Goal: Information Seeking & Learning: Check status

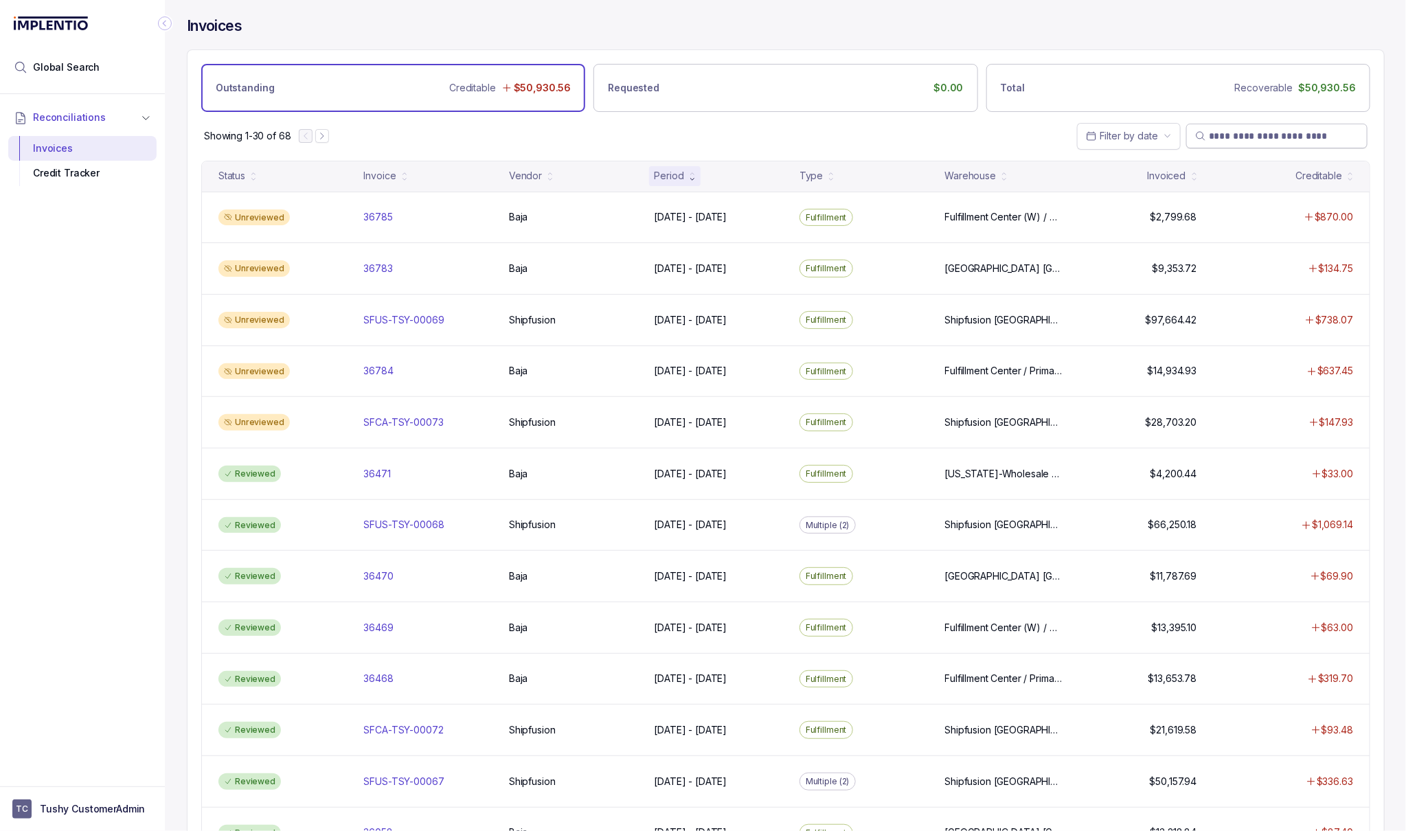
click at [1216, 141] on input "search" at bounding box center [1284, 136] width 150 height 14
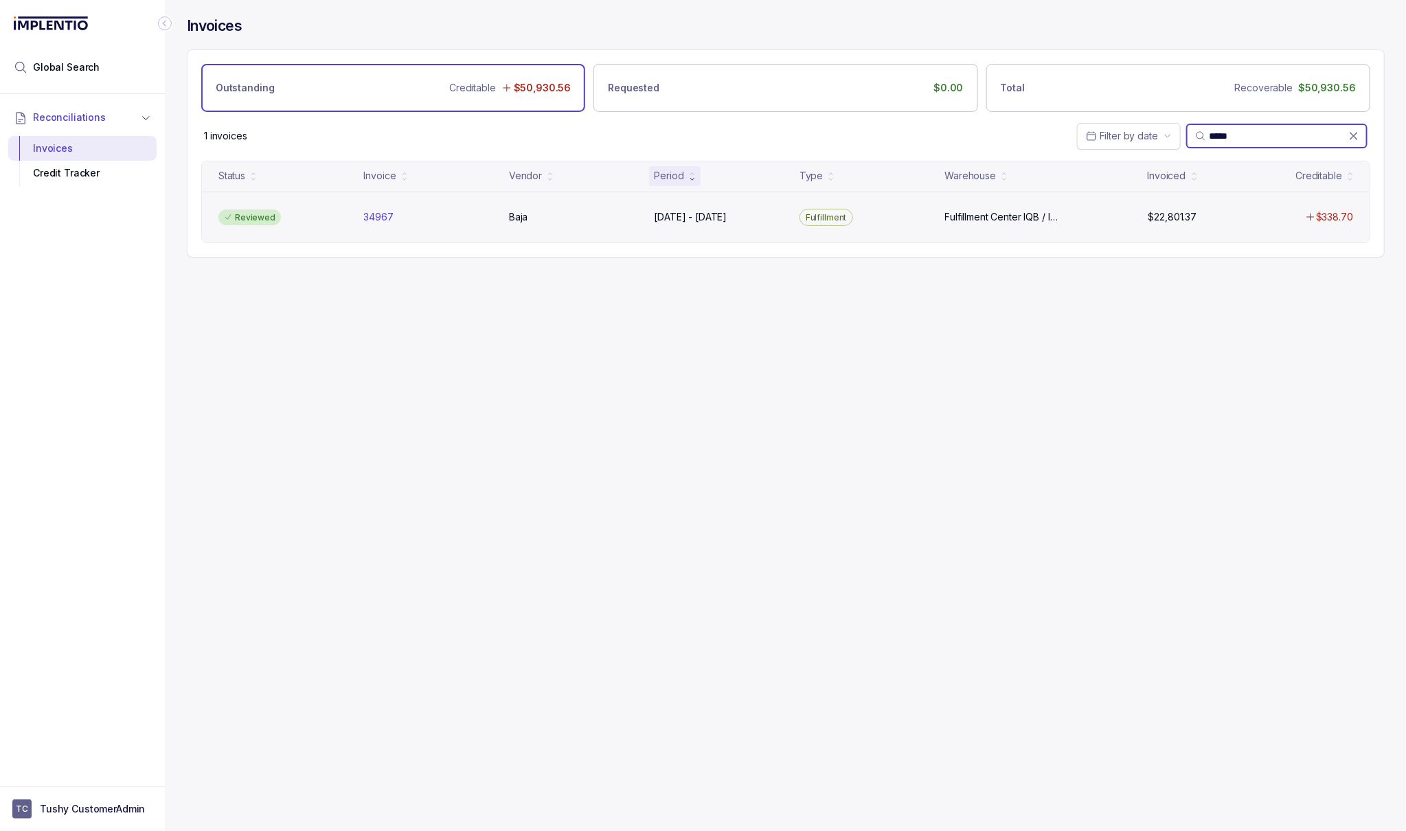
type input "*****"
click at [739, 226] on div "Reviewed 34967 34967 [GEOGRAPHIC_DATA] [DATE] - [DATE] [DATE] - [DATE] Fulfillm…" at bounding box center [785, 218] width 1167 height 52
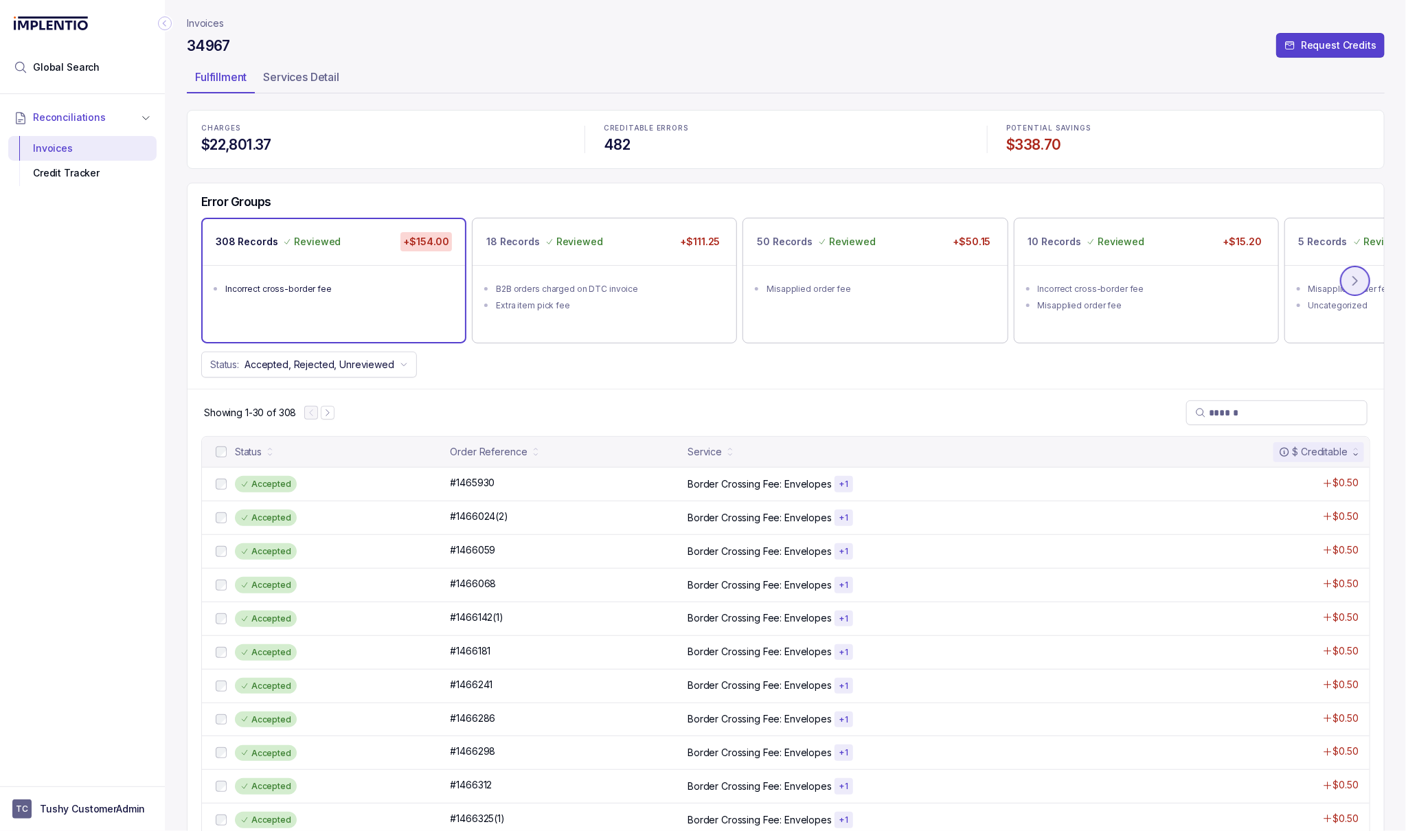
click at [1349, 281] on icon at bounding box center [1355, 281] width 14 height 14
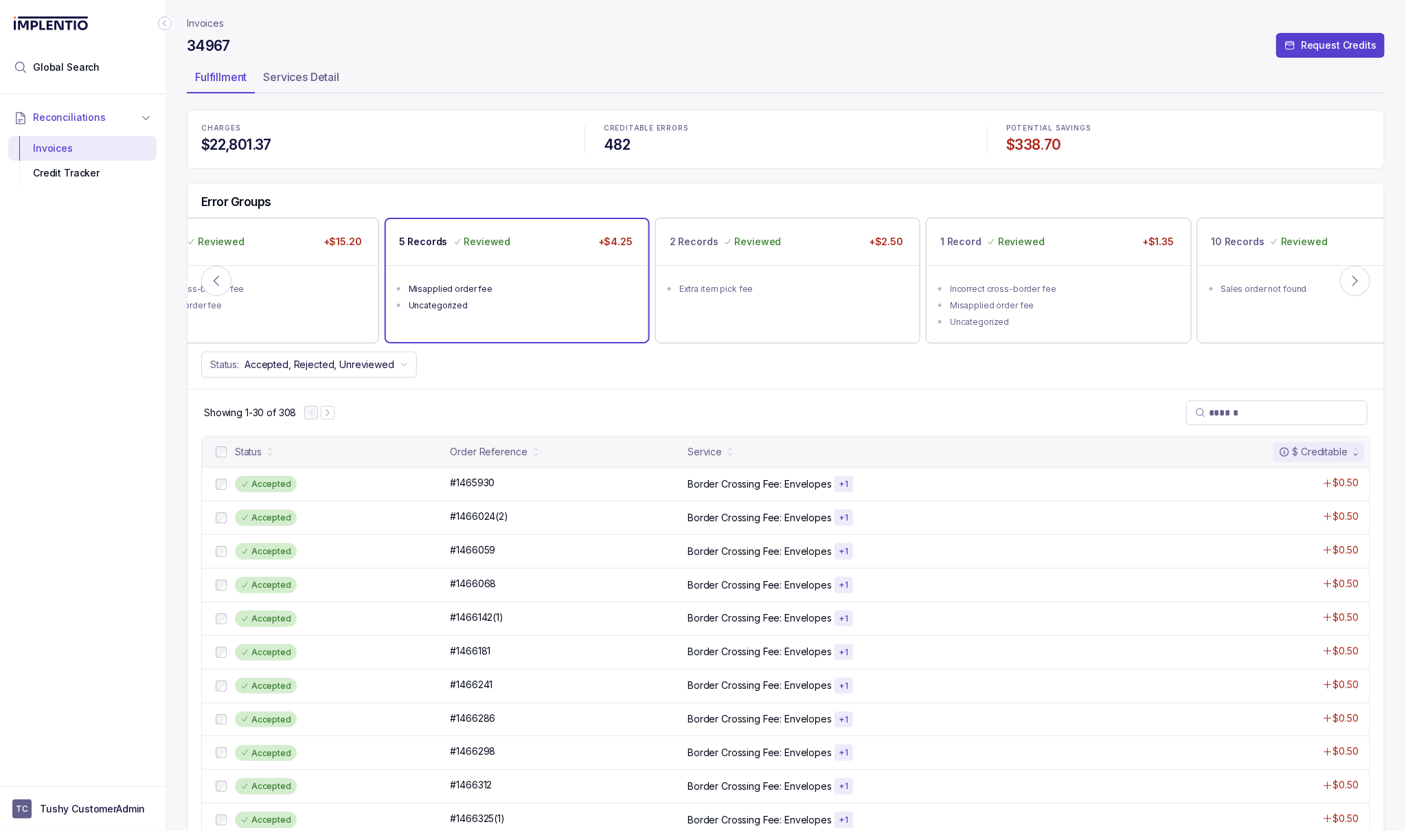
click at [511, 266] on ul "Misapplied order fee Uncategorized" at bounding box center [517, 295] width 262 height 60
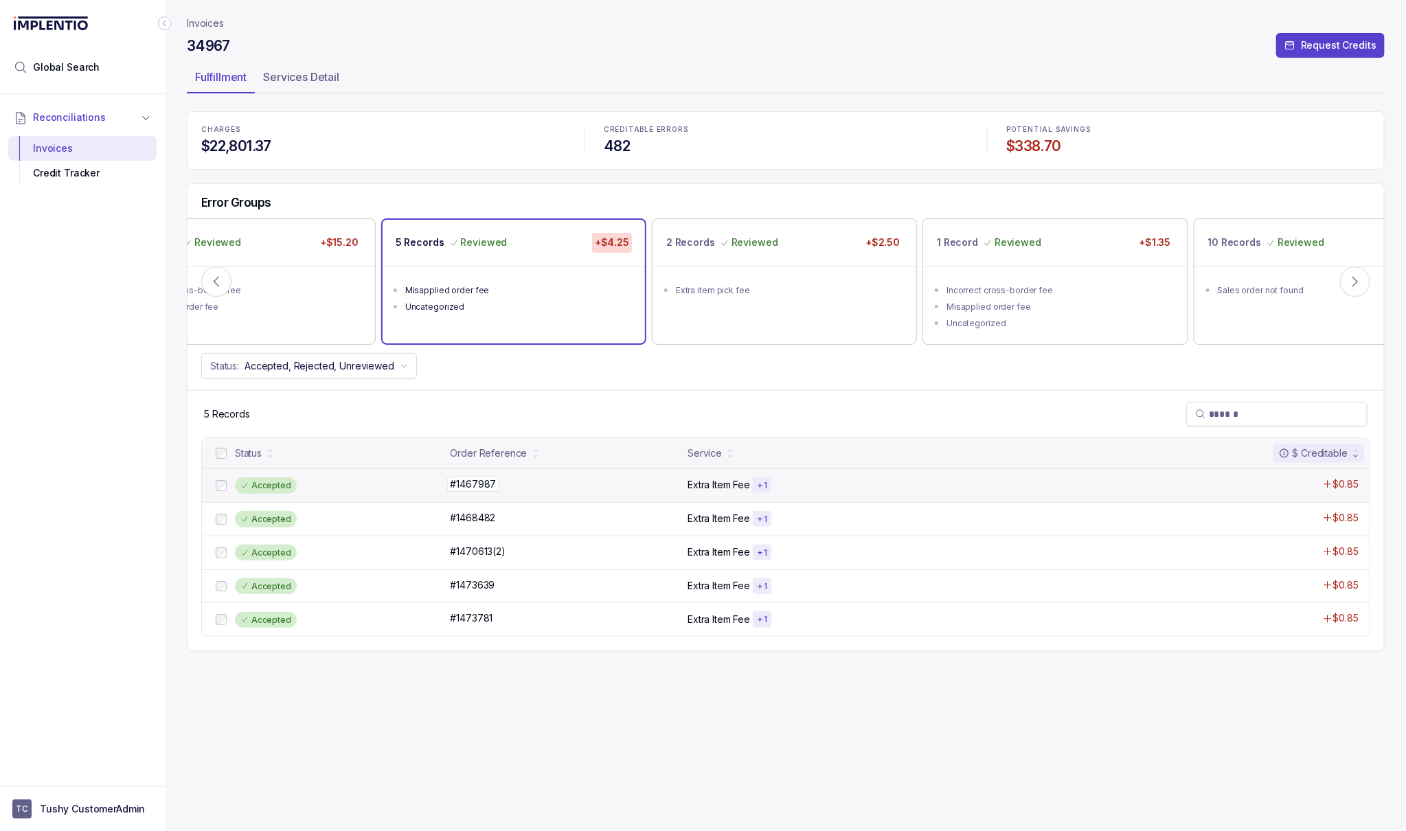
click at [501, 483] on div "#1467987 #1467987" at bounding box center [564, 484] width 229 height 14
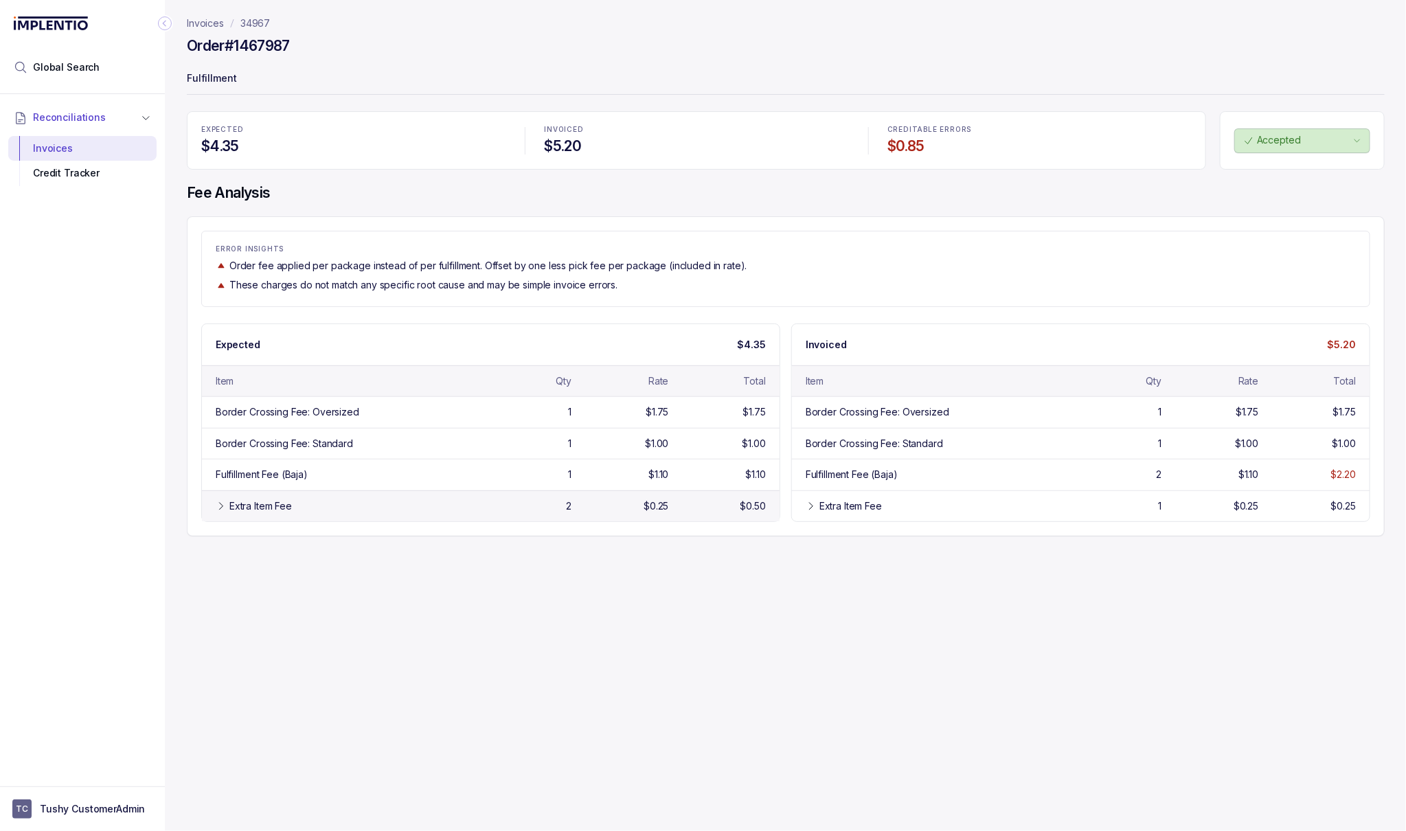
click at [360, 515] on div "Extra Item Fee 2 $0.25 $0.50" at bounding box center [491, 505] width 578 height 31
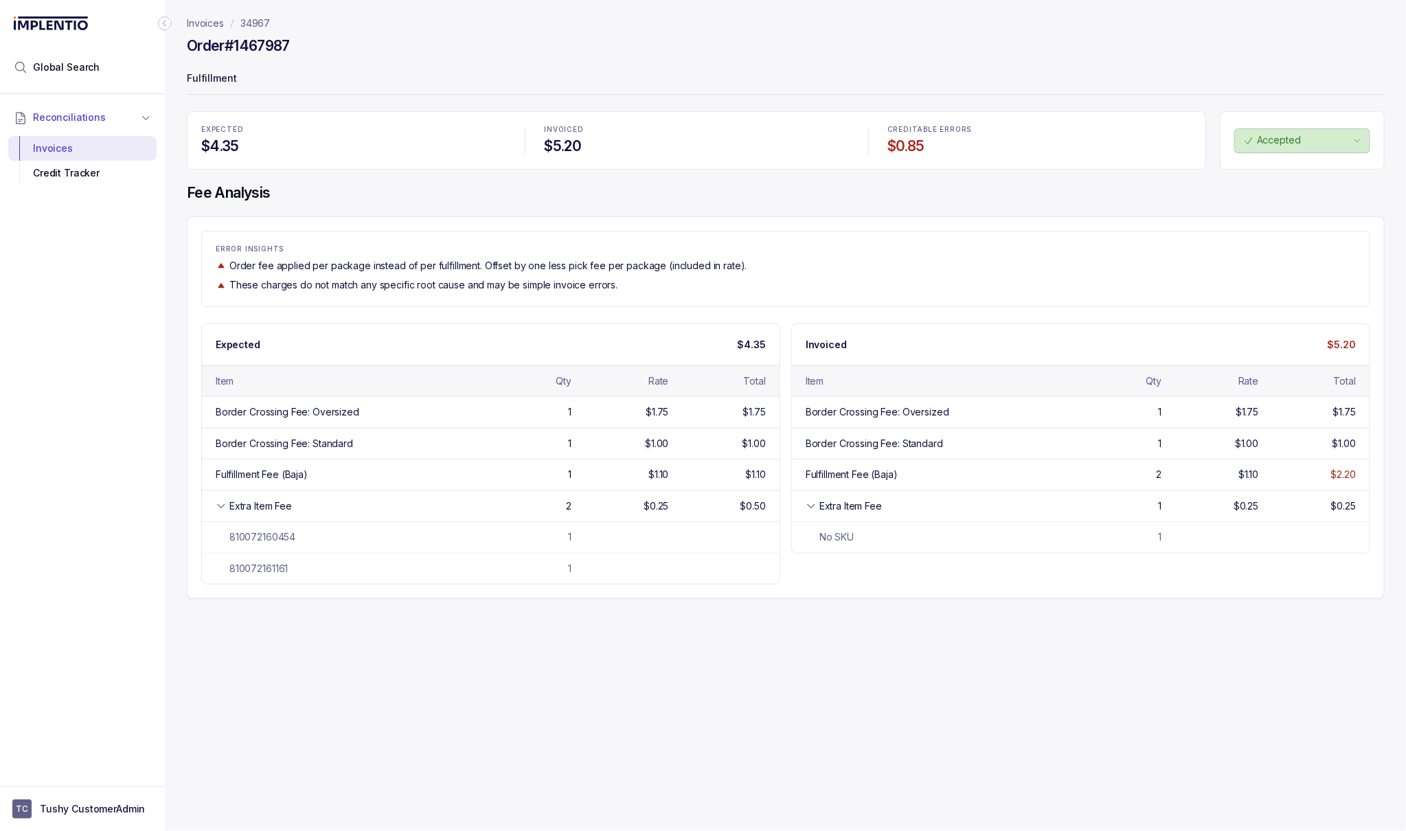
drag, startPoint x: 341, startPoint y: 266, endPoint x: 523, endPoint y: 287, distance: 183.2
click at [523, 287] on div "ERROR INSIGHTS Order fee applied per package instead of per fulfillment. Offset…" at bounding box center [785, 268] width 1167 height 47
click at [264, 26] on p "34967" at bounding box center [255, 23] width 30 height 14
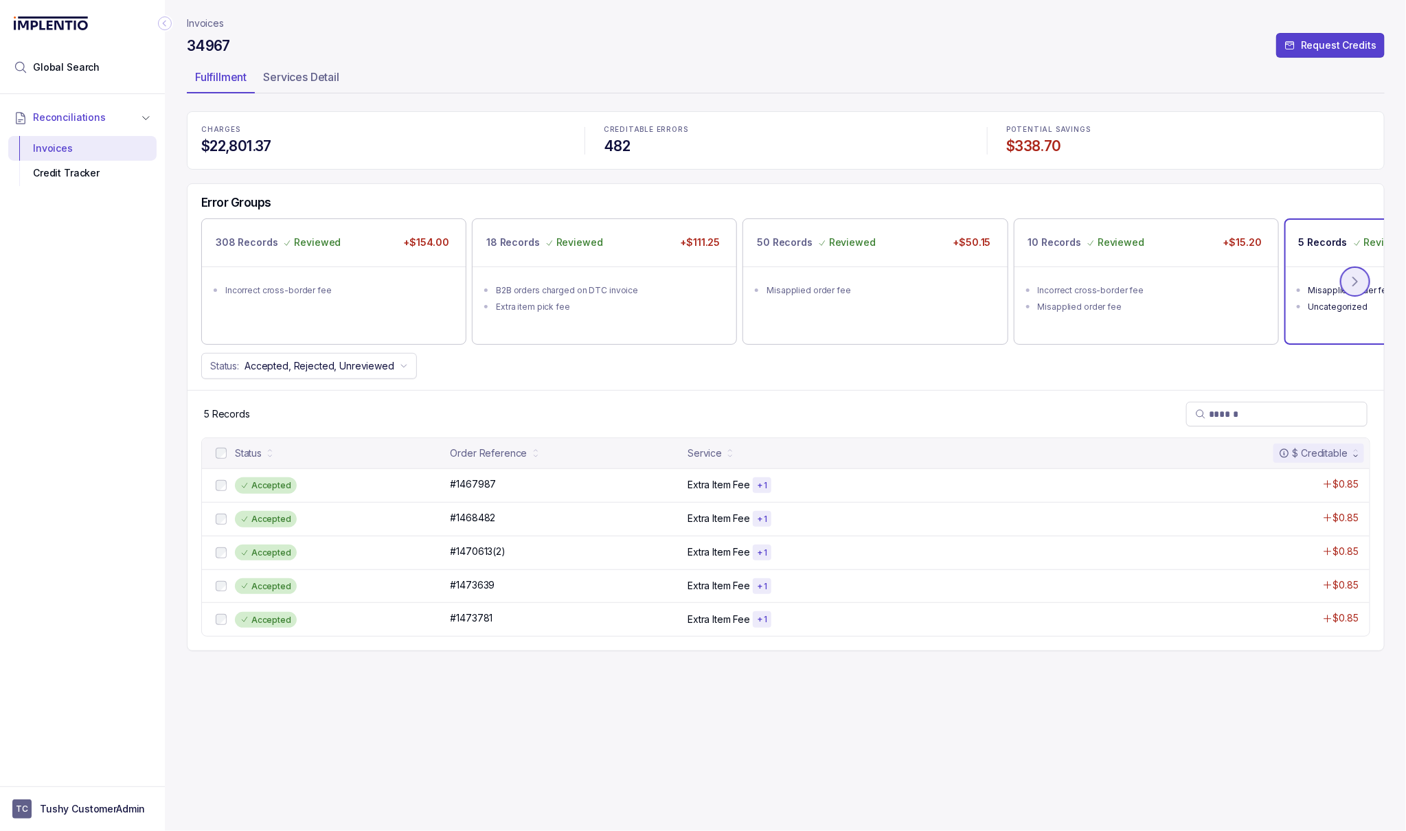
click at [1354, 287] on icon at bounding box center [1355, 282] width 14 height 14
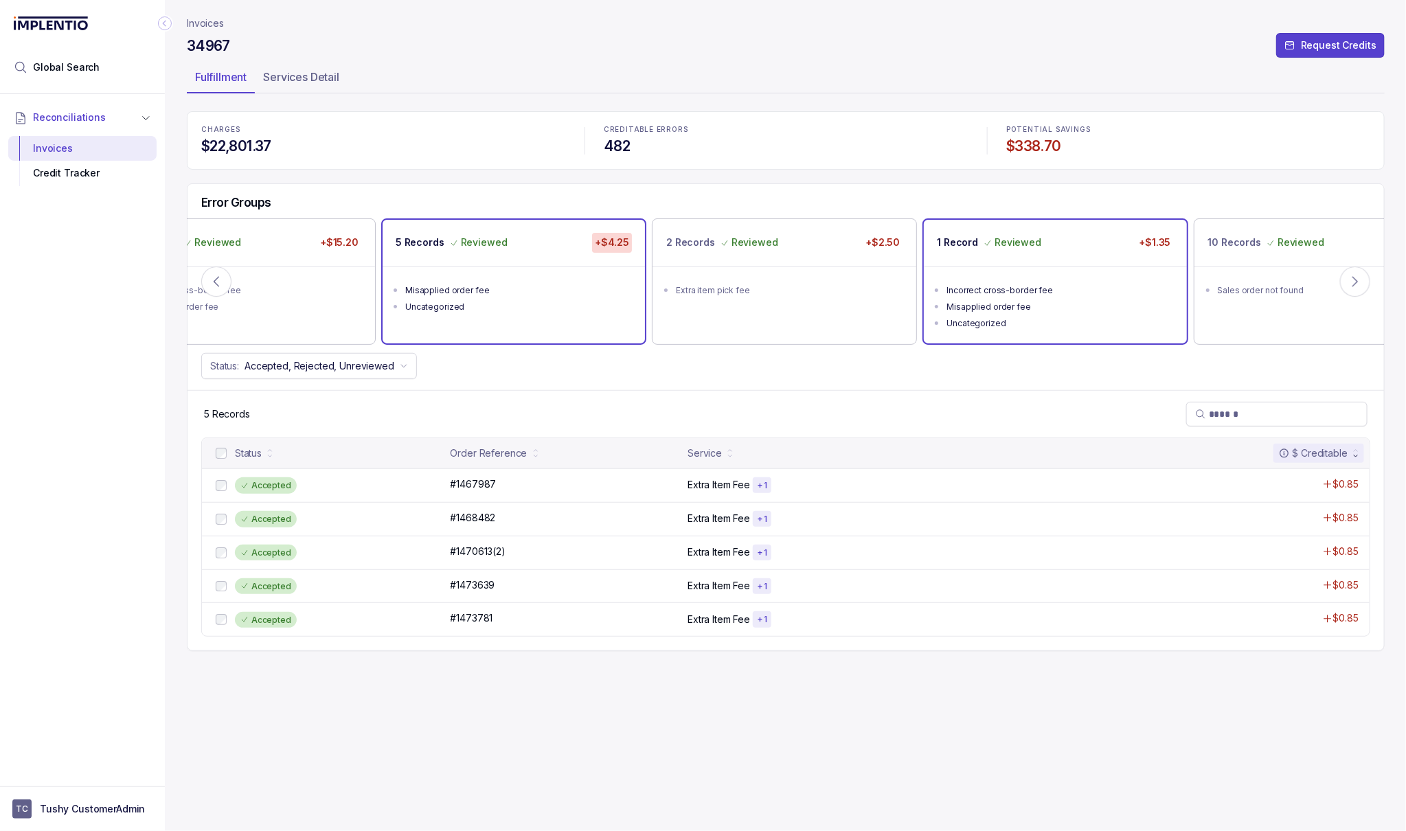
click at [1021, 329] on div "Uncategorized" at bounding box center [1058, 324] width 225 height 14
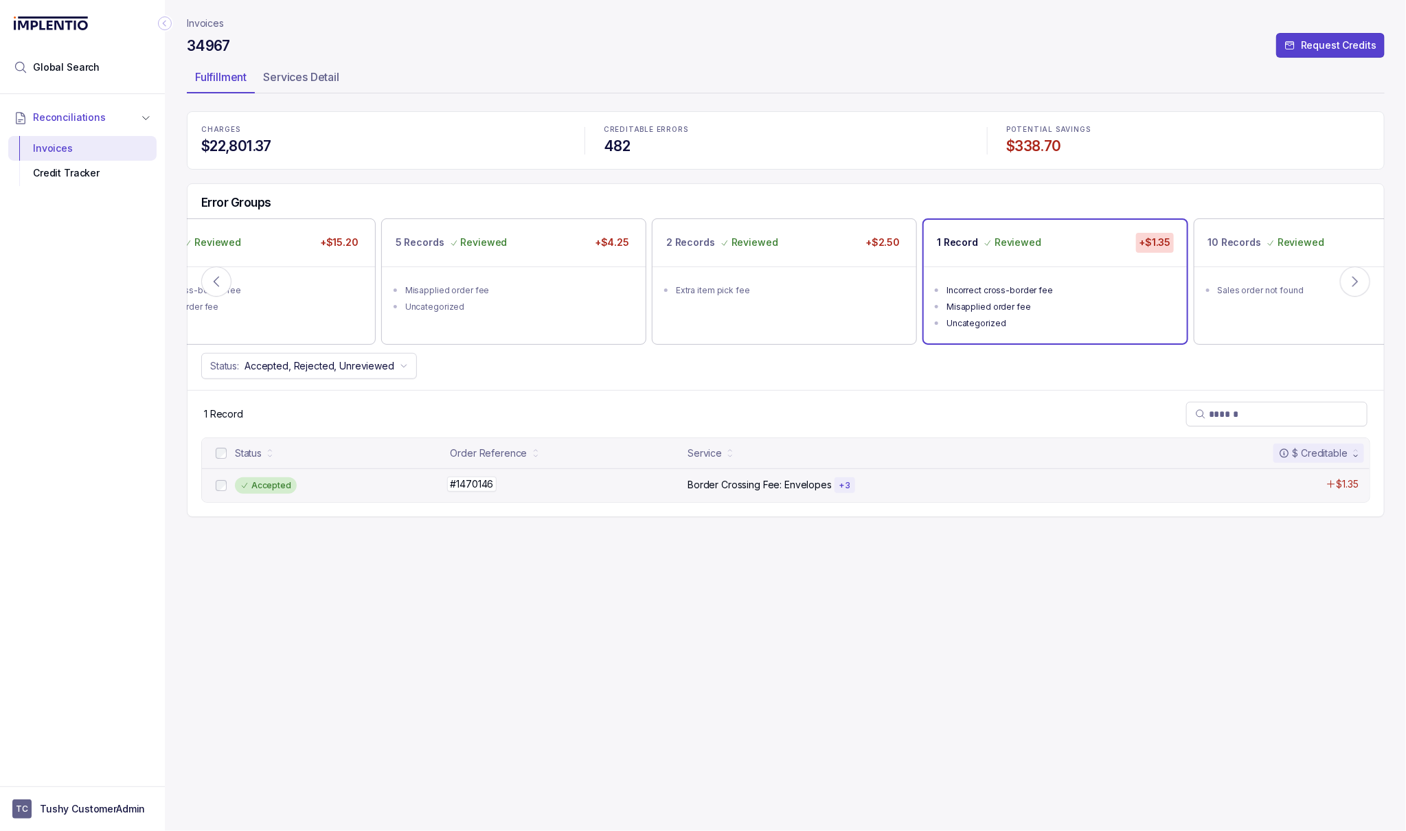
click at [548, 483] on div "#1470146 #1470146" at bounding box center [564, 484] width 229 height 14
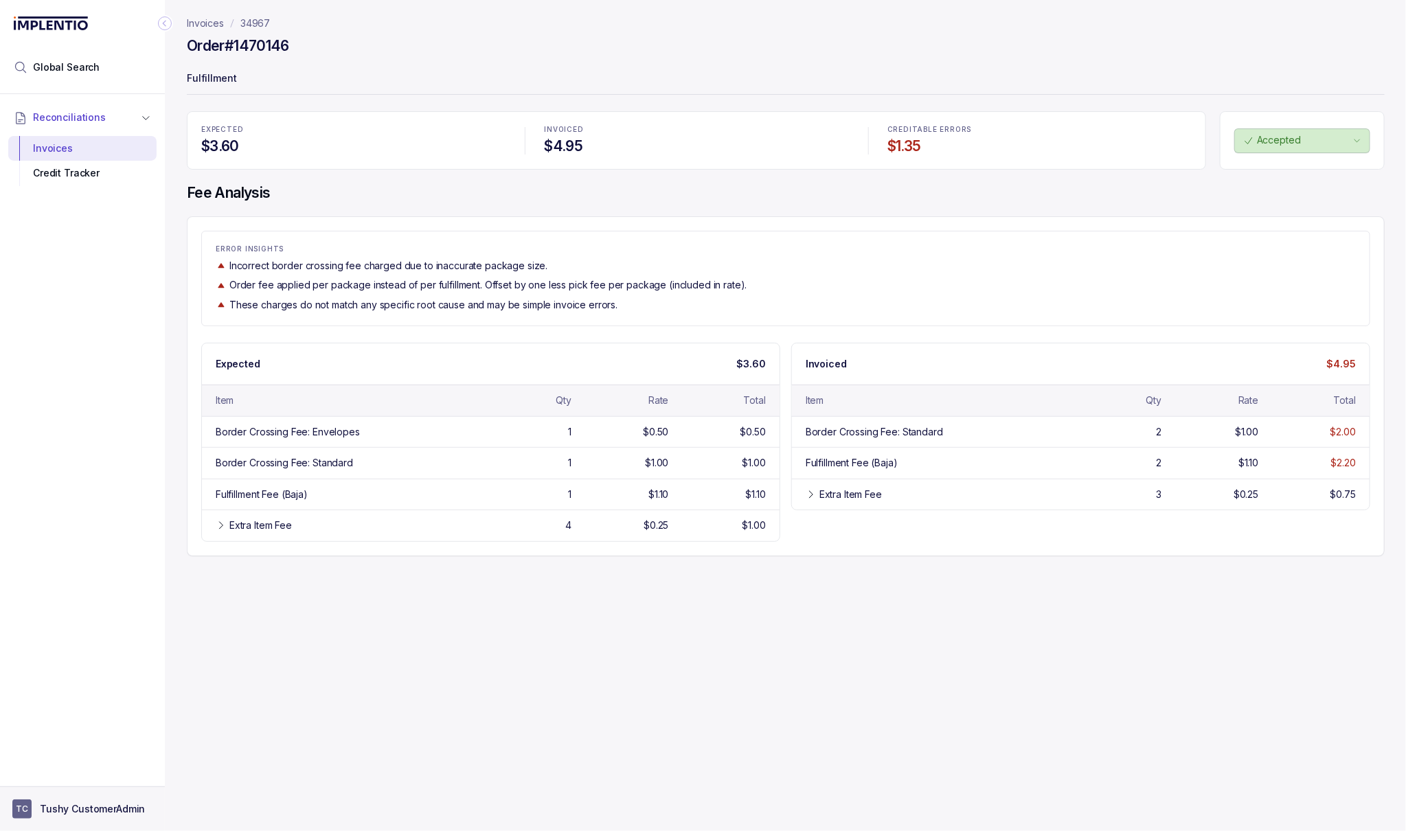
click at [92, 818] on button "TC Tushy CustomerAdmin" at bounding box center [82, 808] width 140 height 19
click at [79, 784] on p "Logout" at bounding box center [91, 780] width 114 height 14
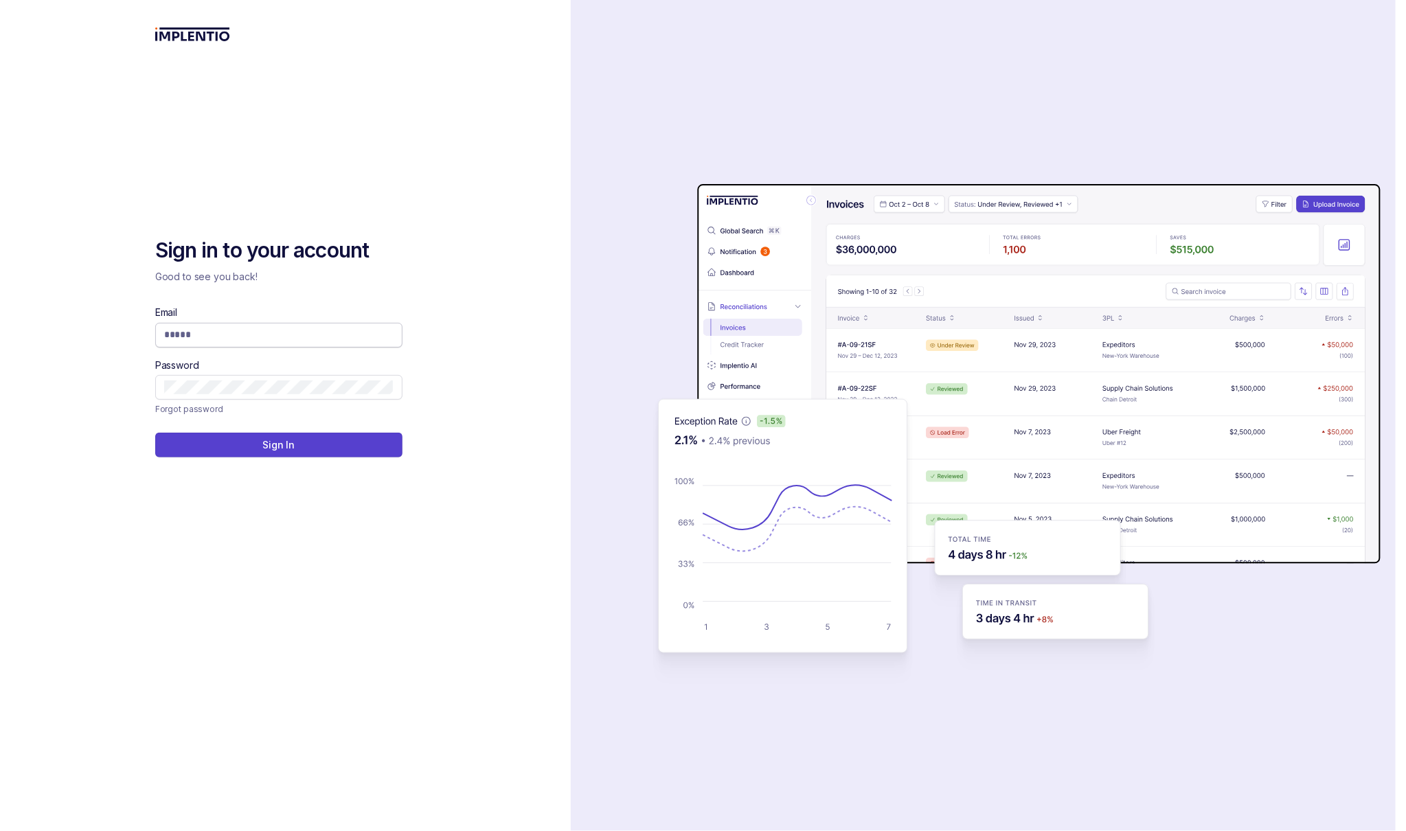
click at [247, 326] on span at bounding box center [278, 335] width 247 height 25
click at [243, 331] on input "Email" at bounding box center [278, 335] width 229 height 14
type input "*"
type input "**********"
click at [310, 338] on input "**********" at bounding box center [278, 335] width 229 height 14
